Goal: Task Accomplishment & Management: Use online tool/utility

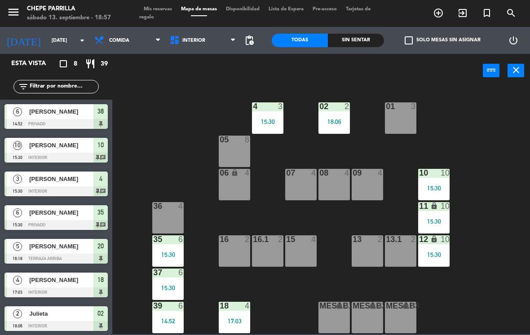
click at [154, 33] on span "Comida" at bounding box center [127, 41] width 75 height 20
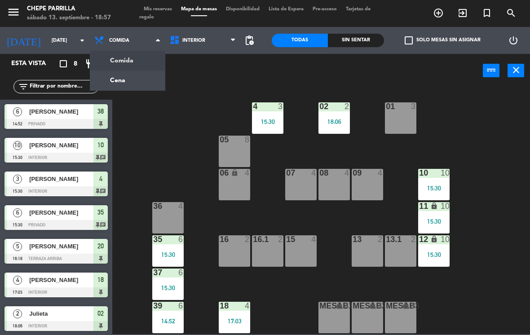
click at [148, 82] on ng-component "menu [PERSON_NAME][DATE] 13. septiembre - 18:57 Mis reservas Mapa de mesas Disp…" at bounding box center [265, 167] width 530 height 334
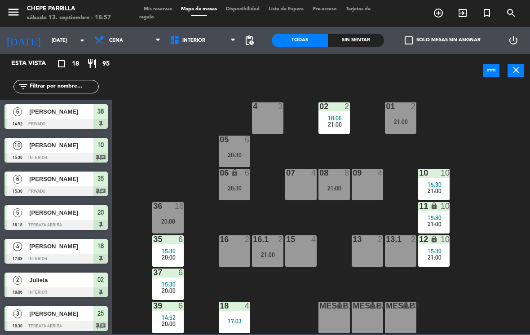
click at [411, 124] on div "21:00" at bounding box center [400, 122] width 31 height 6
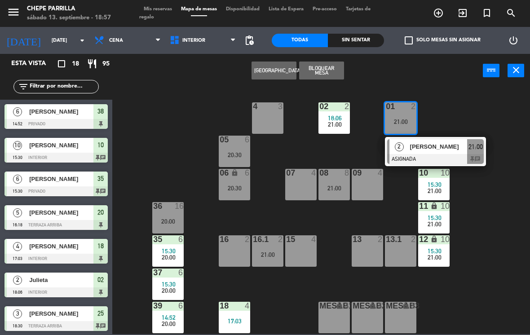
click at [439, 155] on div at bounding box center [435, 159] width 97 height 10
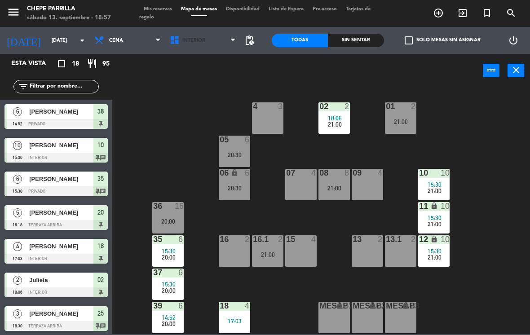
click at [202, 42] on span "Interior" at bounding box center [193, 41] width 23 height 6
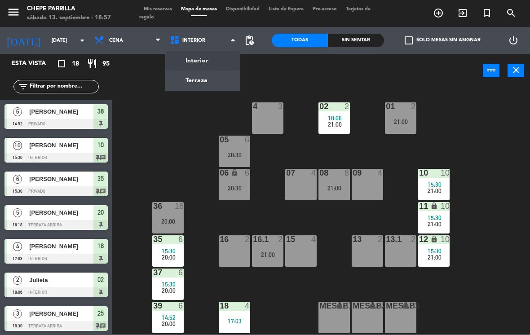
click at [216, 72] on ng-component "menu [PERSON_NAME][DATE] 13. septiembre - 18:57 Mis reservas Mapa de mesas Disp…" at bounding box center [265, 167] width 530 height 334
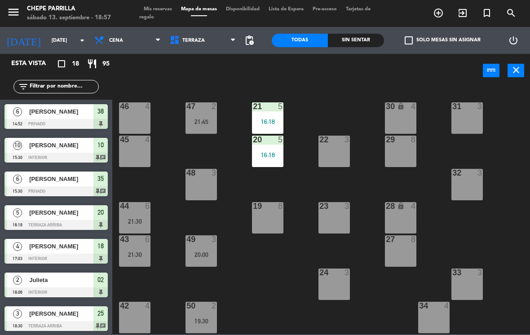
scroll to position [0, 0]
click at [218, 45] on span "Terraza" at bounding box center [202, 41] width 75 height 20
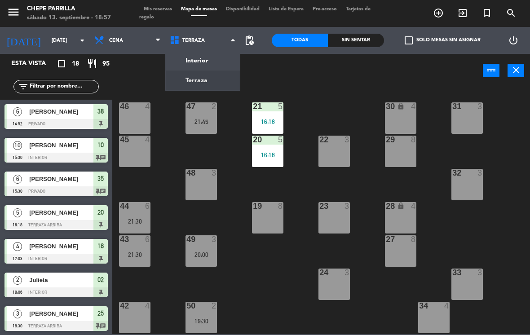
scroll to position [0, 0]
click at [218, 56] on ng-component "menu [PERSON_NAME][DATE] 13. septiembre - 18:57 Mis reservas Mapa de mesas Disp…" at bounding box center [265, 167] width 530 height 334
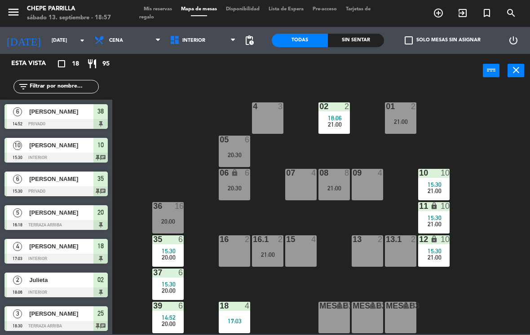
click at [212, 40] on span "Interior" at bounding box center [202, 41] width 75 height 20
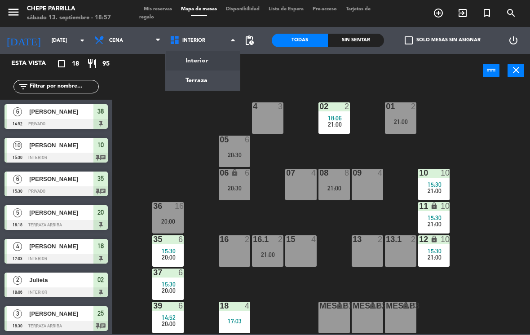
click at [213, 85] on ng-component "menu [PERSON_NAME][DATE] 13. septiembre - 18:57 Mis reservas Mapa de mesas Disp…" at bounding box center [265, 167] width 530 height 334
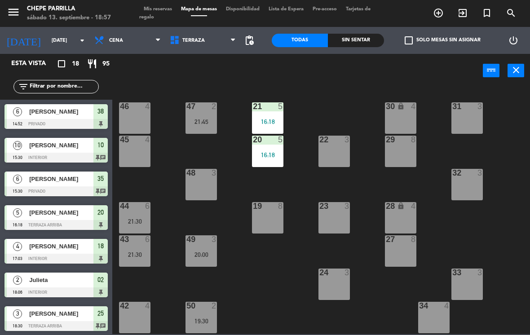
click at [204, 127] on div "47 2 21:45" at bounding box center [201, 117] width 31 height 31
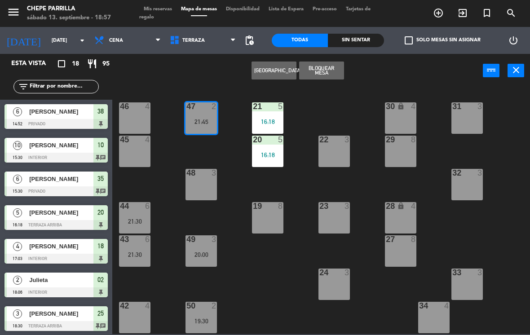
click at [201, 122] on div "21:45" at bounding box center [201, 122] width 31 height 6
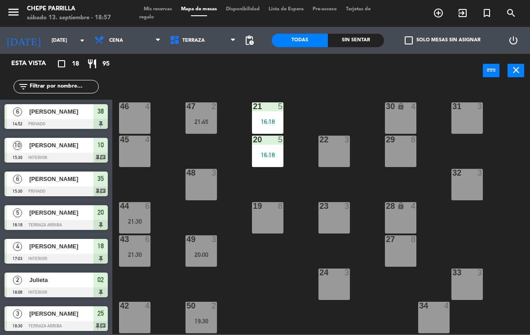
click at [207, 112] on div "47 2 21:45" at bounding box center [201, 117] width 31 height 31
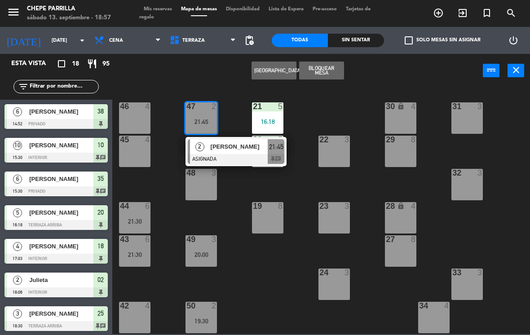
click at [241, 151] on span "[PERSON_NAME]" at bounding box center [240, 146] width 58 height 9
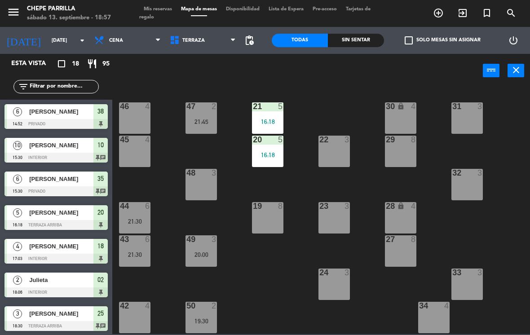
scroll to position [182, 0]
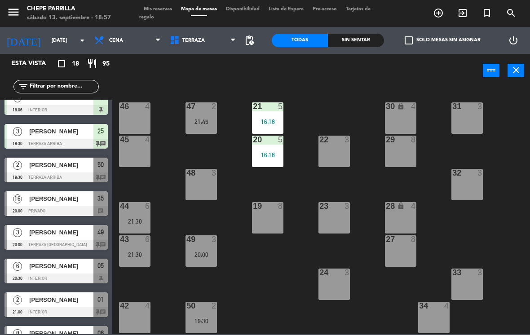
click at [200, 246] on div "49 3 20:00" at bounding box center [201, 250] width 31 height 31
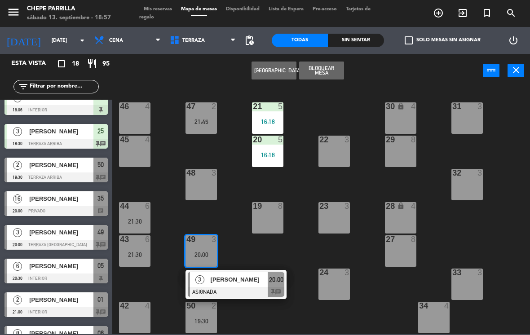
click at [237, 281] on span "[PERSON_NAME]" at bounding box center [240, 279] width 58 height 9
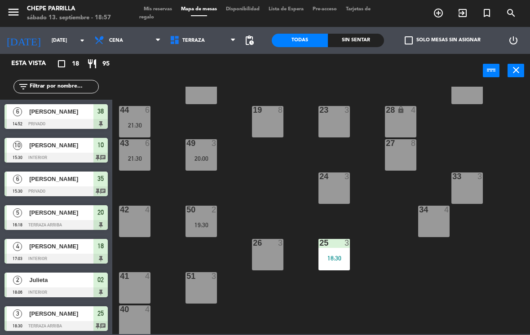
scroll to position [97, 0]
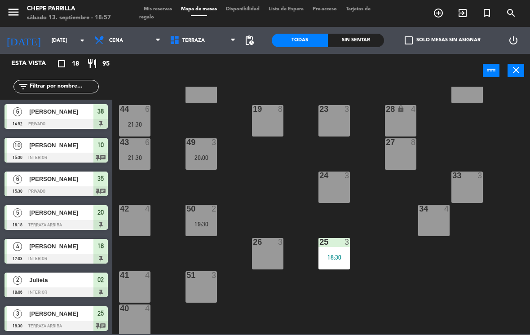
click at [207, 214] on div "50 2 19:30" at bounding box center [201, 220] width 31 height 31
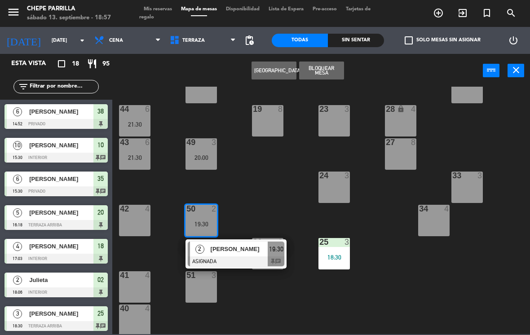
click at [240, 255] on div "[PERSON_NAME]" at bounding box center [239, 249] width 58 height 15
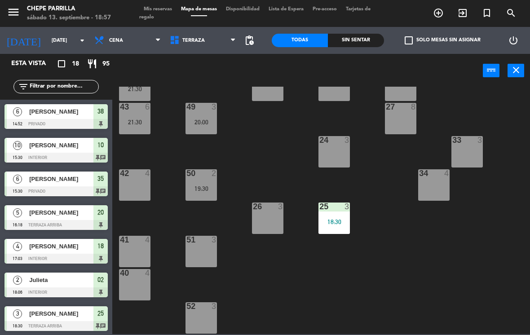
scroll to position [133, 0]
click at [468, 13] on span "exit_to_app" at bounding box center [463, 12] width 24 height 15
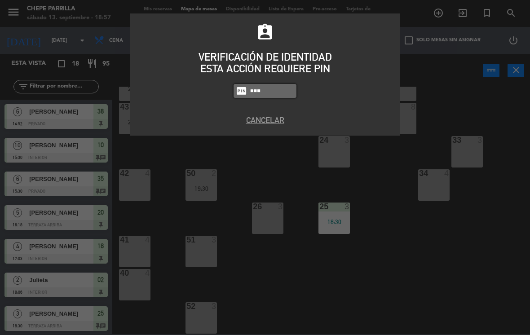
type input "5809"
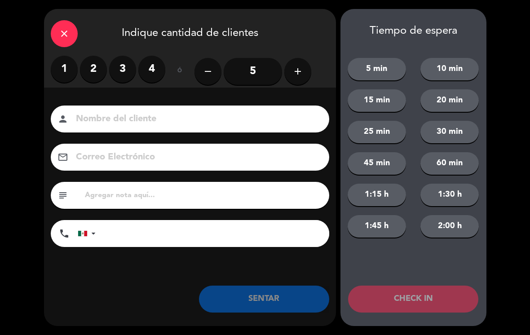
click at [105, 64] on label "2" at bounding box center [93, 69] width 27 height 27
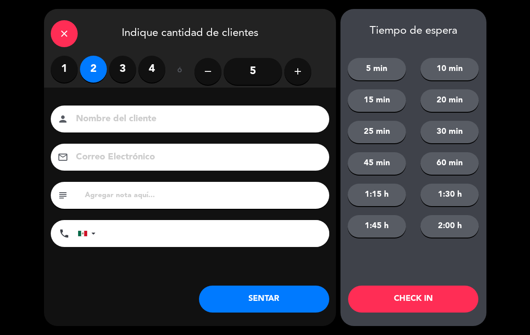
click at [106, 117] on input at bounding box center [196, 119] width 243 height 16
type input "[PERSON_NAME]"
click at [130, 234] on input "tel" at bounding box center [217, 233] width 225 height 27
type input "3121384379"
click at [293, 300] on button "SENTAR" at bounding box center [264, 299] width 130 height 27
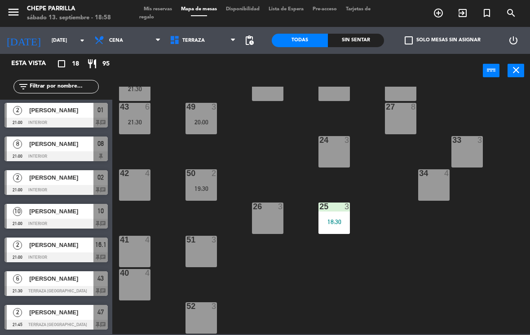
scroll to position [372, 0]
click at [43, 91] on input "text" at bounding box center [64, 87] width 70 height 10
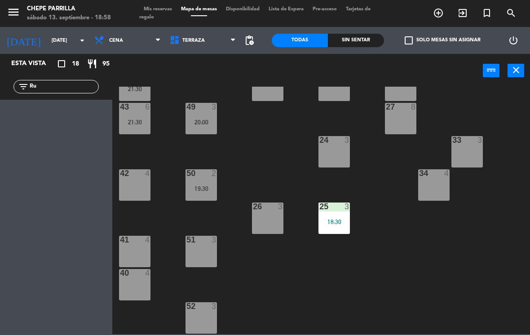
scroll to position [0, 0]
type input "Rub"
click at [129, 34] on span "Cena" at bounding box center [127, 41] width 75 height 20
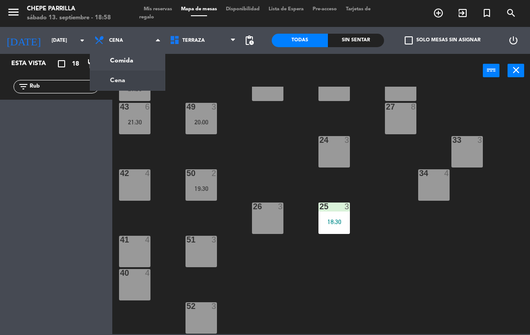
click at [120, 78] on ng-component "menu [PERSON_NAME][DATE] 13. septiembre - 18:58 Mis reservas Mapa de mesas Disp…" at bounding box center [265, 167] width 530 height 334
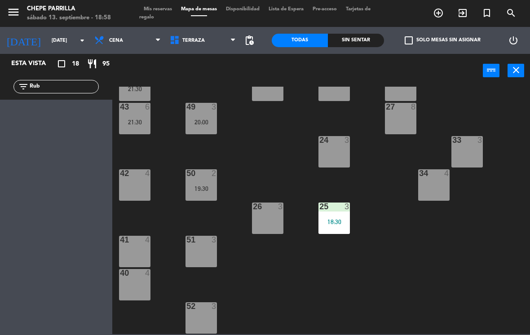
click at [112, 40] on span "Cena" at bounding box center [116, 41] width 14 height 6
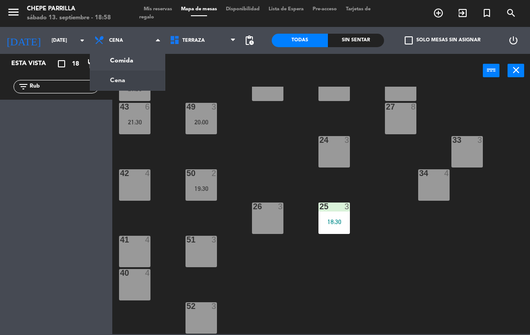
click at [118, 61] on ng-component "menu [PERSON_NAME][DATE] 13. septiembre - 18:58 Mis reservas Mapa de mesas Disp…" at bounding box center [265, 167] width 530 height 334
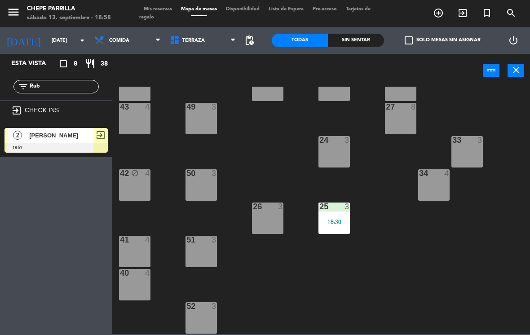
scroll to position [133, 0]
click at [67, 142] on div "[PERSON_NAME]" at bounding box center [60, 135] width 65 height 15
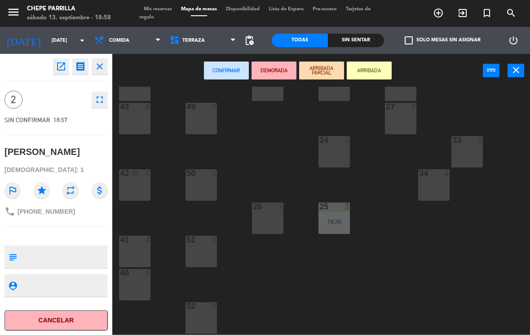
click at [369, 75] on button "ARRIBADA" at bounding box center [369, 71] width 45 height 18
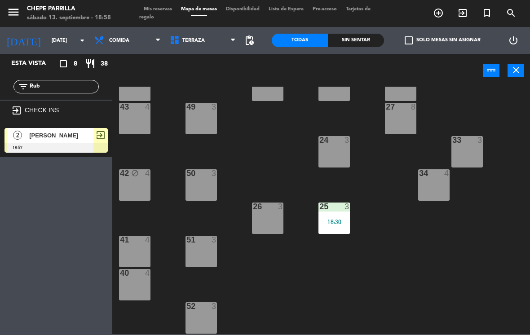
click at [209, 175] on div "3" at bounding box center [216, 173] width 15 height 8
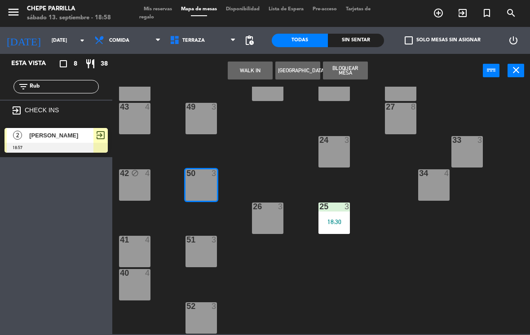
click at [72, 197] on div "Esta vista crop_square 8 restaurant 38 filter_list Rub exit_to_app CHECK INS 2 …" at bounding box center [56, 194] width 112 height 281
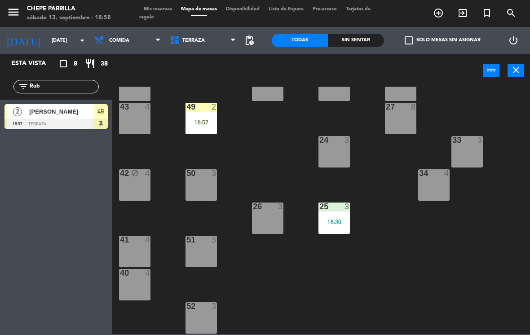
click at [82, 123] on div at bounding box center [55, 124] width 103 height 10
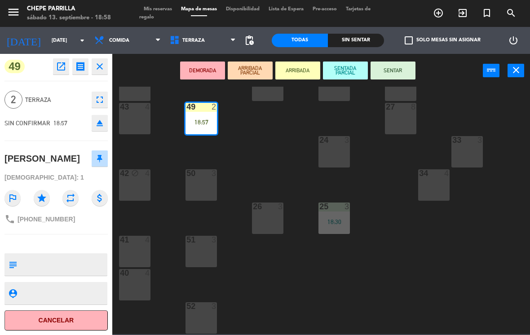
click at [396, 70] on button "SENTAR" at bounding box center [393, 71] width 45 height 18
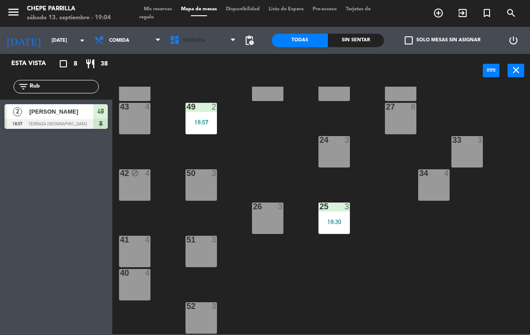
click at [202, 40] on span "Terraza" at bounding box center [193, 41] width 22 height 6
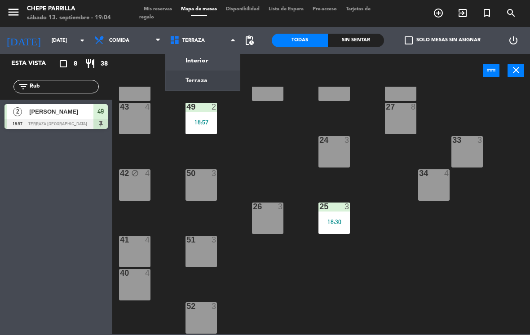
click at [273, 165] on div "21 5 16:18 30 lock 4 46 4 47 3 31 3 20 5 16:18 22 3 29 8 45 4 32 3 48 3 19 8 23…" at bounding box center [324, 211] width 413 height 248
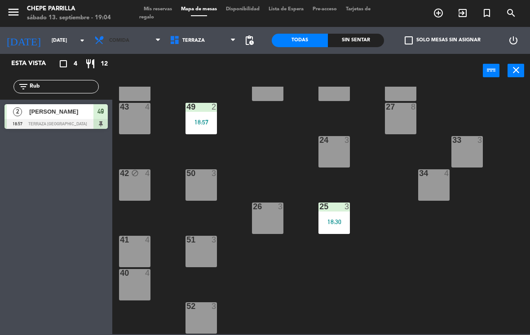
click at [127, 40] on span "Comida" at bounding box center [127, 41] width 75 height 20
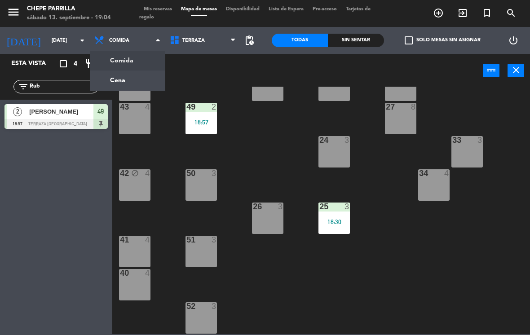
click at [142, 80] on ng-component "menu [PERSON_NAME][DATE] 13. septiembre - 19:04 Mis reservas Mapa de mesas Disp…" at bounding box center [265, 167] width 530 height 334
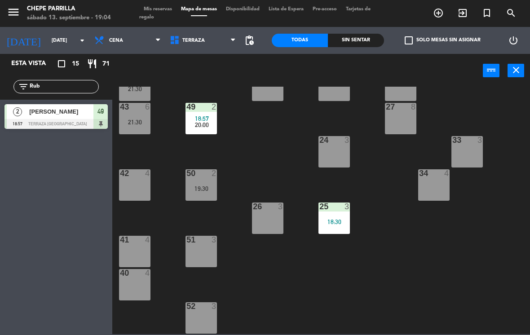
click at [195, 259] on div "51 3" at bounding box center [201, 251] width 31 height 31
